Goal: Check status: Check status

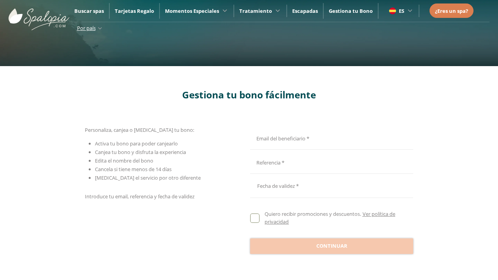
click at [330, 137] on input "Email del beneficiario *" at bounding box center [330, 138] width 161 height 14
type input "**********"
click at [330, 162] on input "Email del beneficiario *" at bounding box center [330, 162] width 161 height 14
type input "**********"
click at [332, 186] on div at bounding box center [331, 186] width 163 height 19
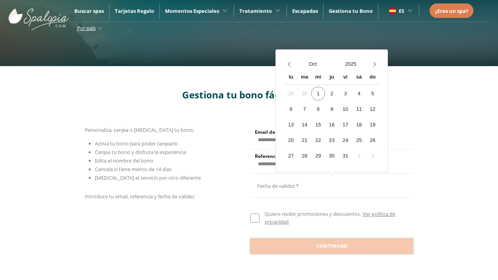
click at [313, 64] on button "Oct" at bounding box center [313, 64] width 38 height 14
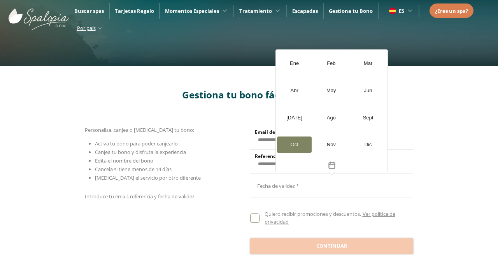
click at [294, 118] on div "[DATE]" at bounding box center [294, 118] width 35 height 16
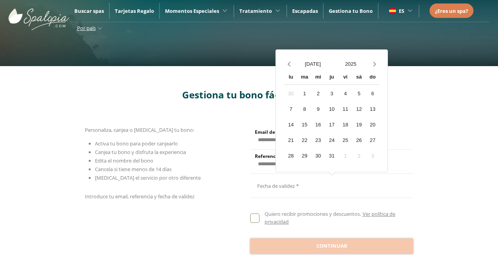
click at [351, 64] on button "2025" at bounding box center [351, 64] width 38 height 14
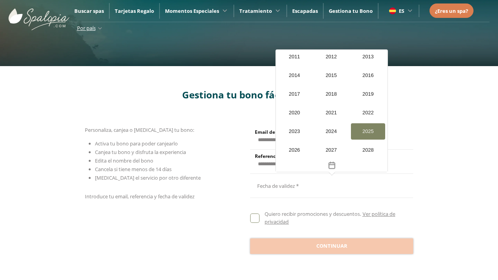
click at [293, 140] on div "20" at bounding box center [300, 141] width 14 height 14
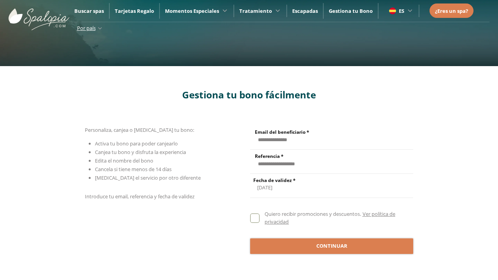
scroll to position [0, 0]
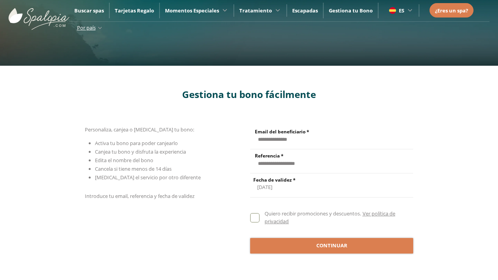
click at [332, 246] on span "Continuar" at bounding box center [331, 246] width 31 height 8
